Goal: Task Accomplishment & Management: Use online tool/utility

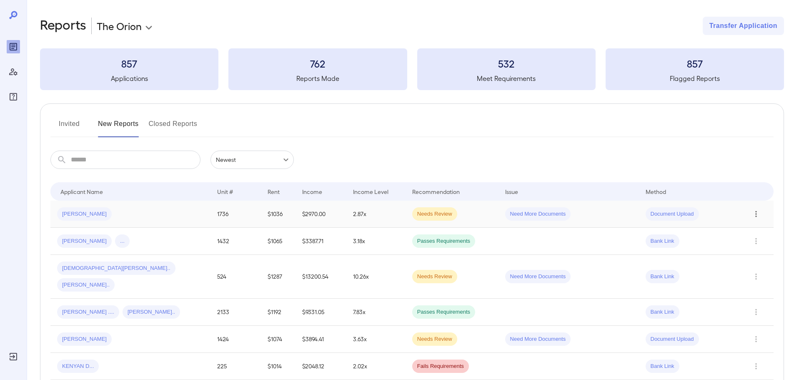
click at [751, 212] on icon "Row Actions" at bounding box center [755, 214] width 9 height 10
click at [746, 227] on li "View Application" at bounding box center [761, 230] width 66 height 13
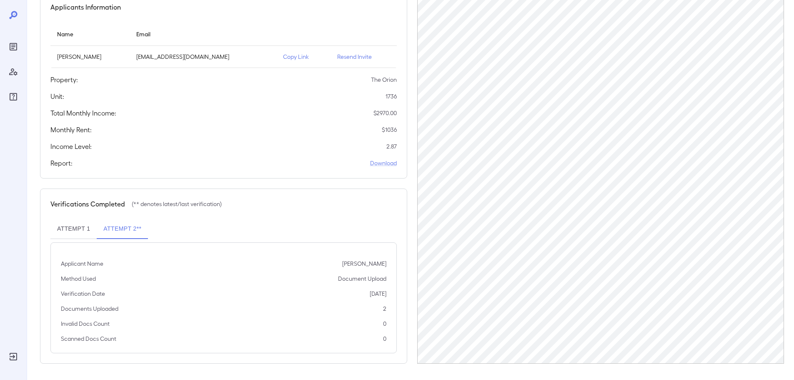
scroll to position [84, 0]
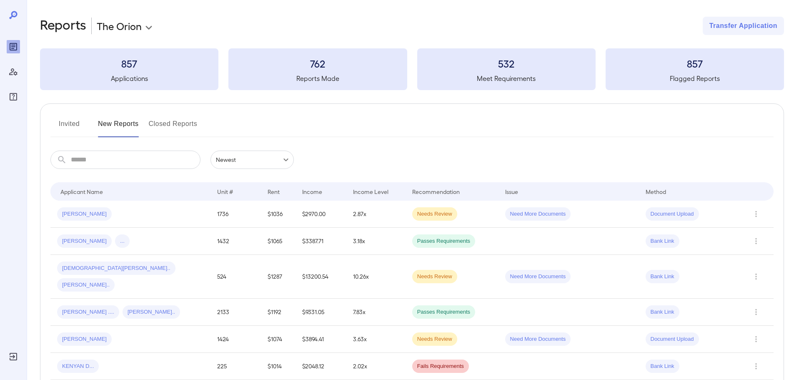
click at [748, 215] on td at bounding box center [756, 213] width 33 height 27
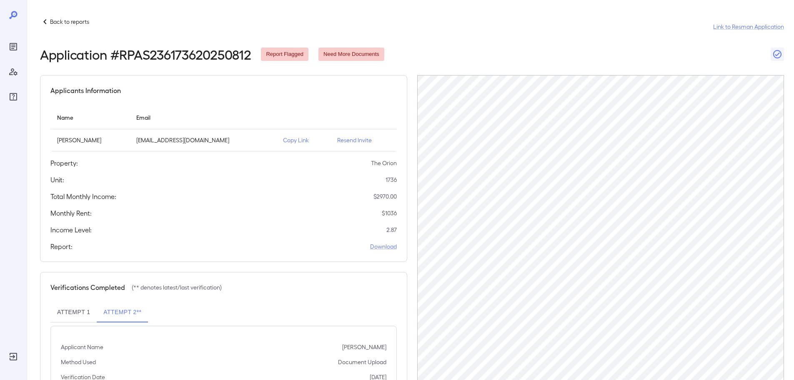
click at [288, 138] on p "Copy Link" at bounding box center [303, 140] width 41 height 8
